Goal: Task Accomplishment & Management: Use online tool/utility

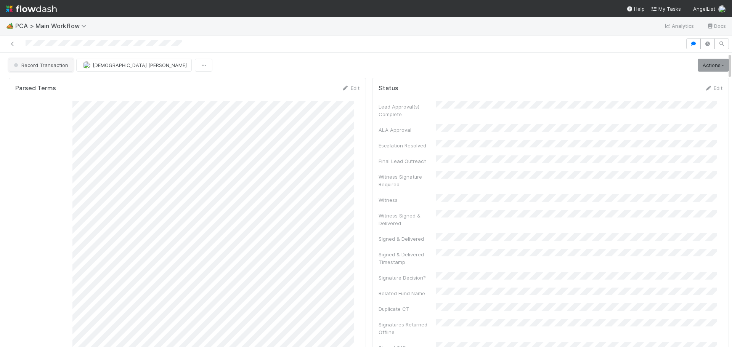
click at [37, 68] on button "Record Transaction" at bounding box center [41, 65] width 64 height 13
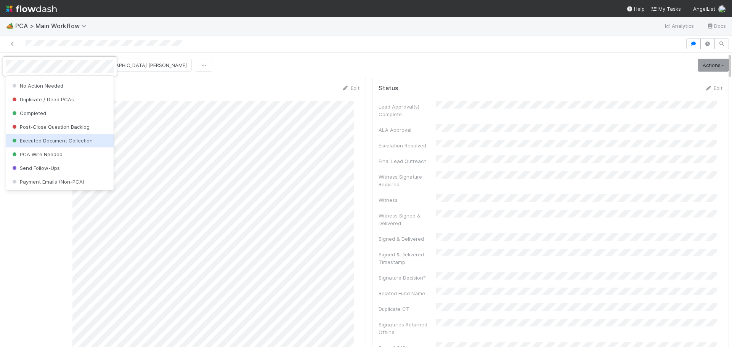
scroll to position [619, 0]
click at [388, 55] on div at bounding box center [366, 173] width 732 height 347
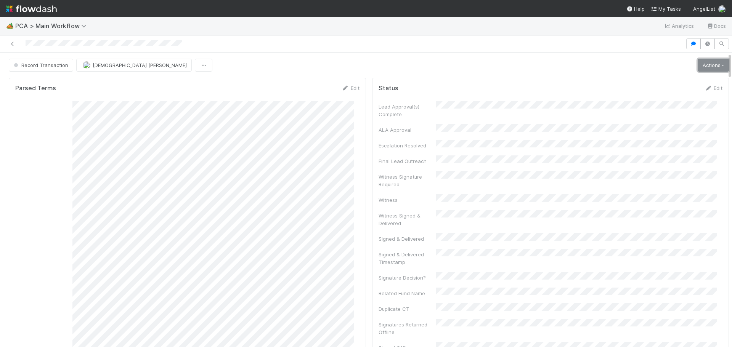
click at [714, 69] on link "Actions" at bounding box center [713, 65] width 31 height 13
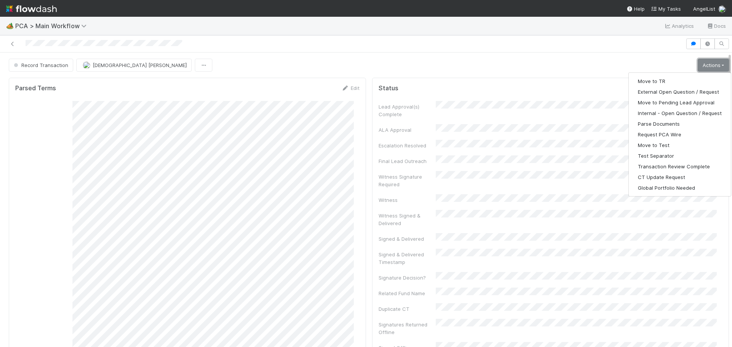
click at [714, 67] on link "Actions" at bounding box center [713, 65] width 31 height 13
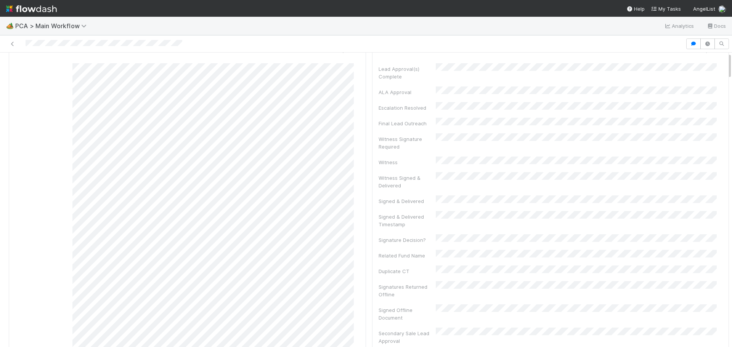
scroll to position [0, 0]
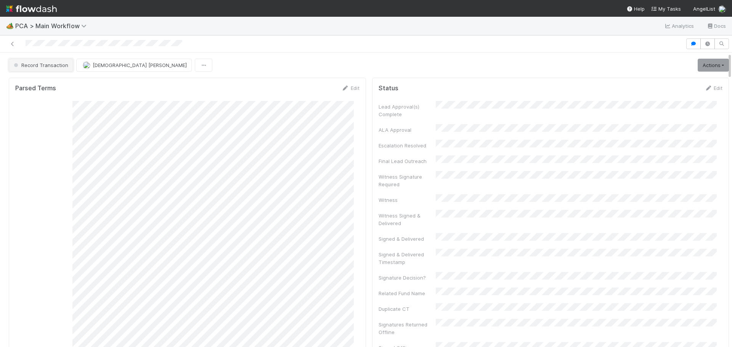
click at [53, 62] on span "Record Transaction" at bounding box center [40, 65] width 56 height 6
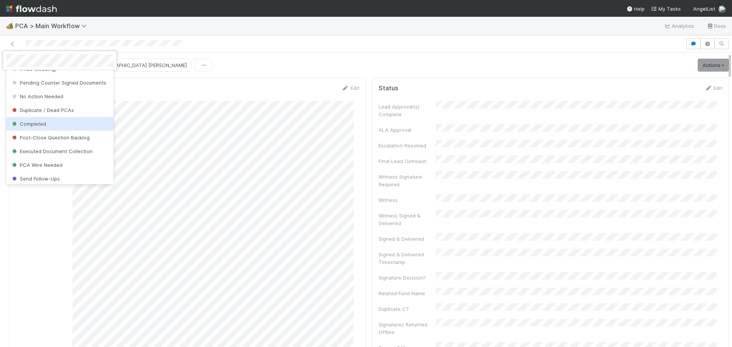
scroll to position [619, 0]
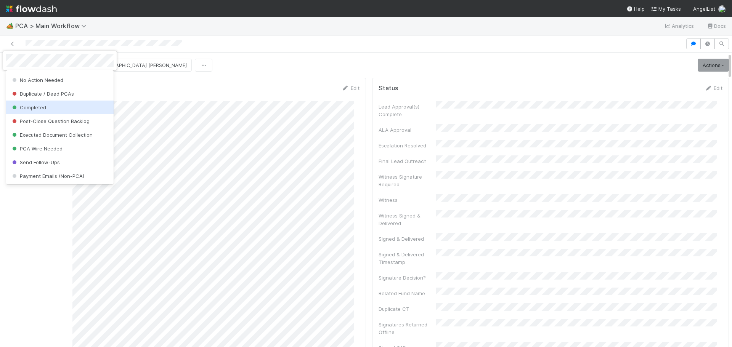
click at [576, 123] on div at bounding box center [366, 173] width 732 height 347
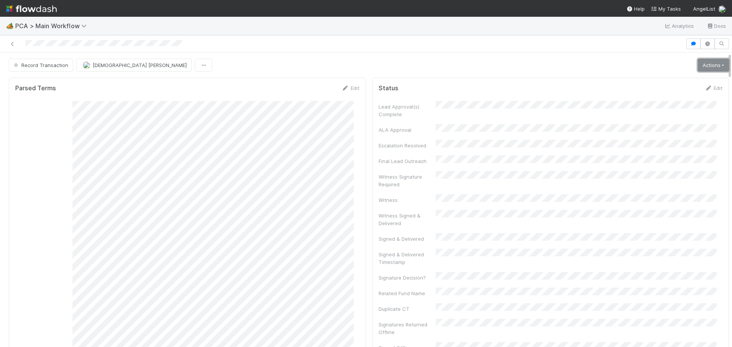
click at [715, 62] on link "Actions" at bounding box center [713, 65] width 31 height 13
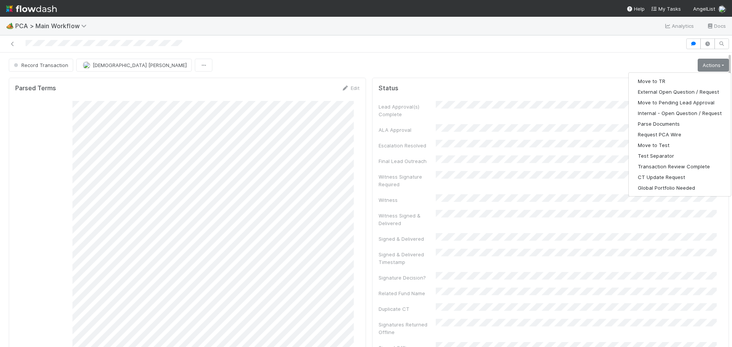
click at [555, 78] on div "Status Edit Lead Approval(s) Complete ALA Approval Escalation Resolved Final Le…" at bounding box center [550, 295] width 357 height 435
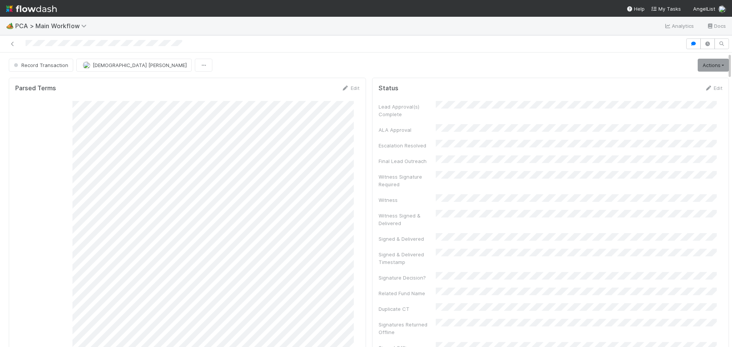
scroll to position [0, 0]
click at [195, 68] on button "button" at bounding box center [204, 65] width 18 height 13
click at [177, 65] on div "Duplicate Delete" at bounding box center [366, 173] width 732 height 347
click at [135, 68] on button "[DEMOGRAPHIC_DATA] [PERSON_NAME]" at bounding box center [134, 65] width 116 height 13
click at [261, 69] on div at bounding box center [366, 173] width 732 height 347
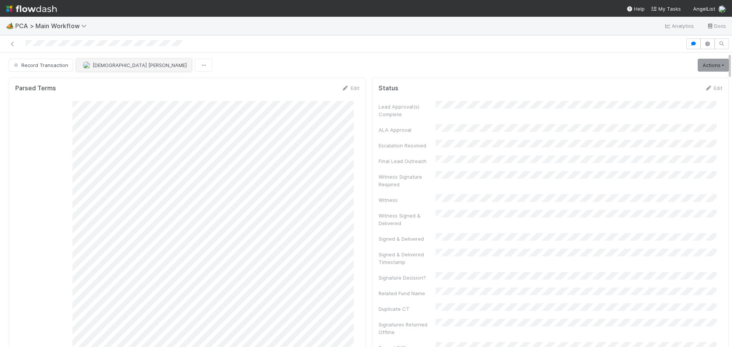
click at [129, 66] on span "[DEMOGRAPHIC_DATA] [PERSON_NAME]" at bounding box center [140, 65] width 94 height 6
click at [121, 83] on span "[PERSON_NAME]" at bounding box center [106, 84] width 39 height 6
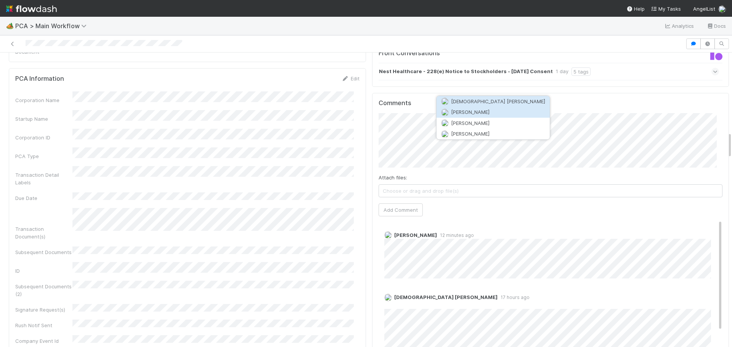
click at [467, 111] on span "[PERSON_NAME]" at bounding box center [470, 112] width 39 height 6
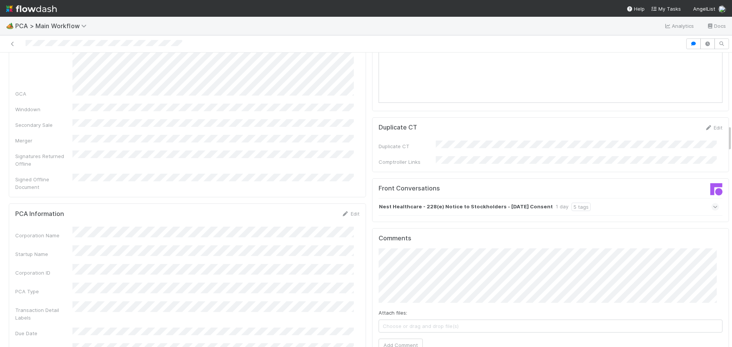
scroll to position [801, 0]
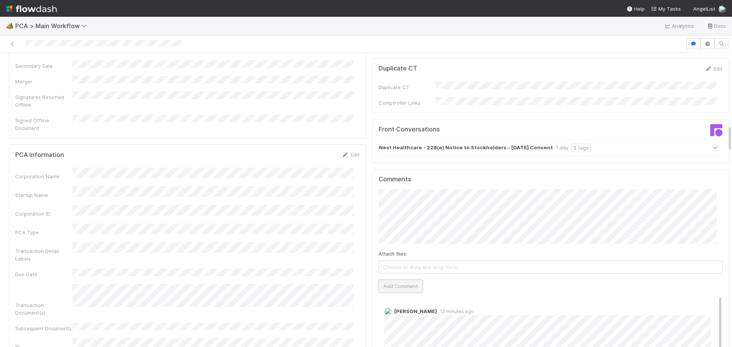
click at [403, 280] on button "Add Comment" at bounding box center [401, 286] width 44 height 13
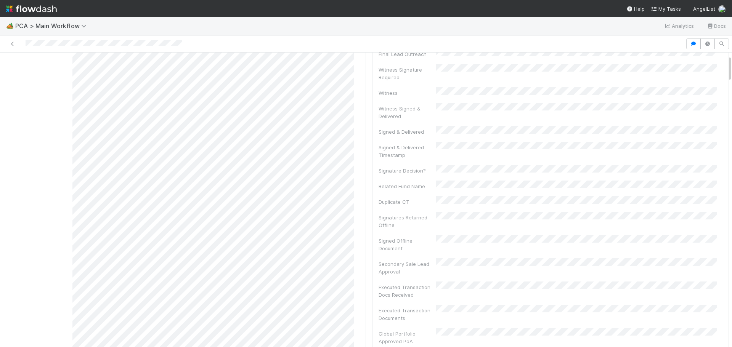
scroll to position [0, 0]
